Goal: Communication & Community: Answer question/provide support

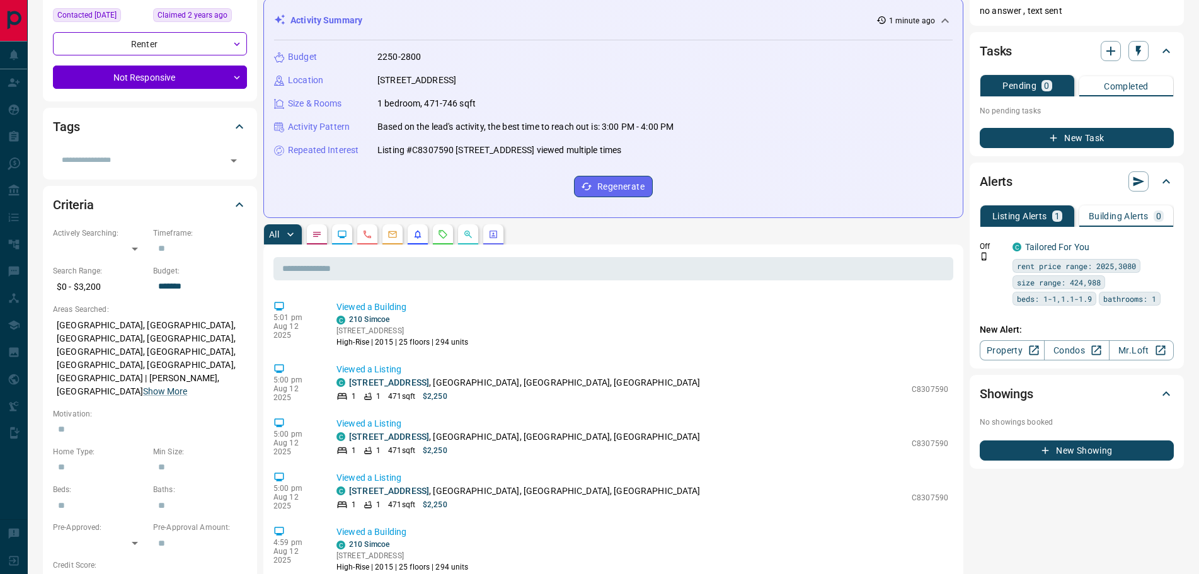
scroll to position [189, 0]
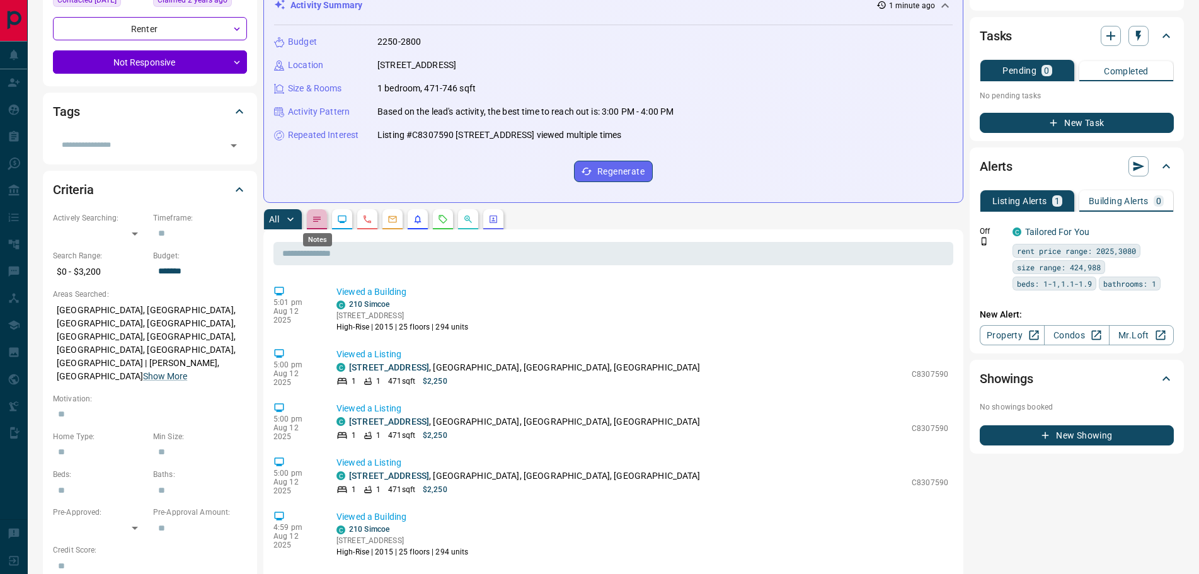
click at [316, 218] on icon "Notes" at bounding box center [317, 219] width 10 height 10
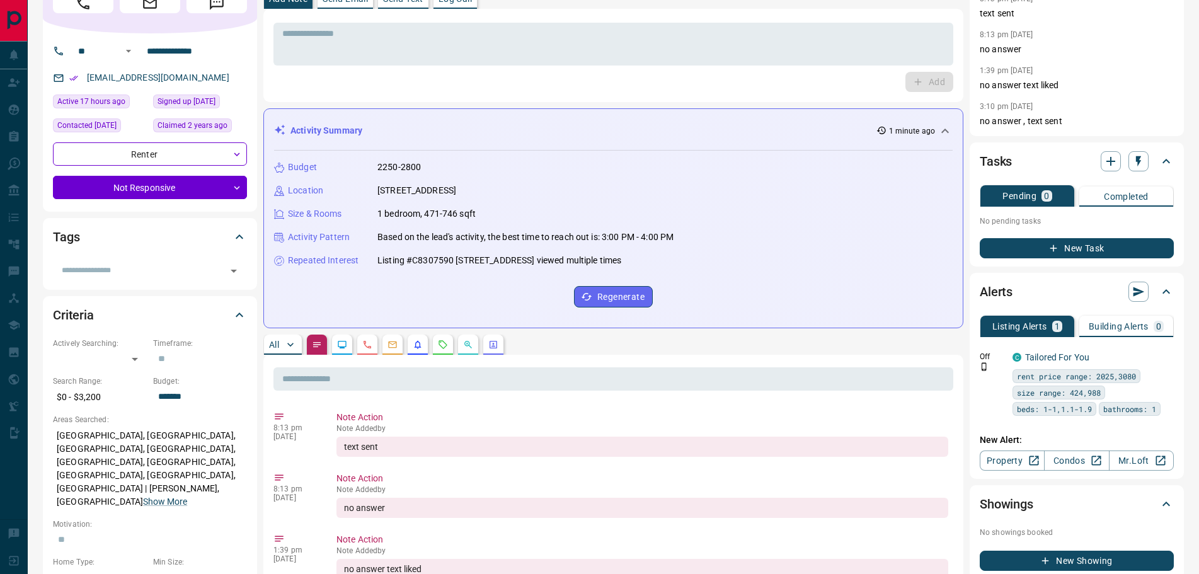
scroll to position [0, 0]
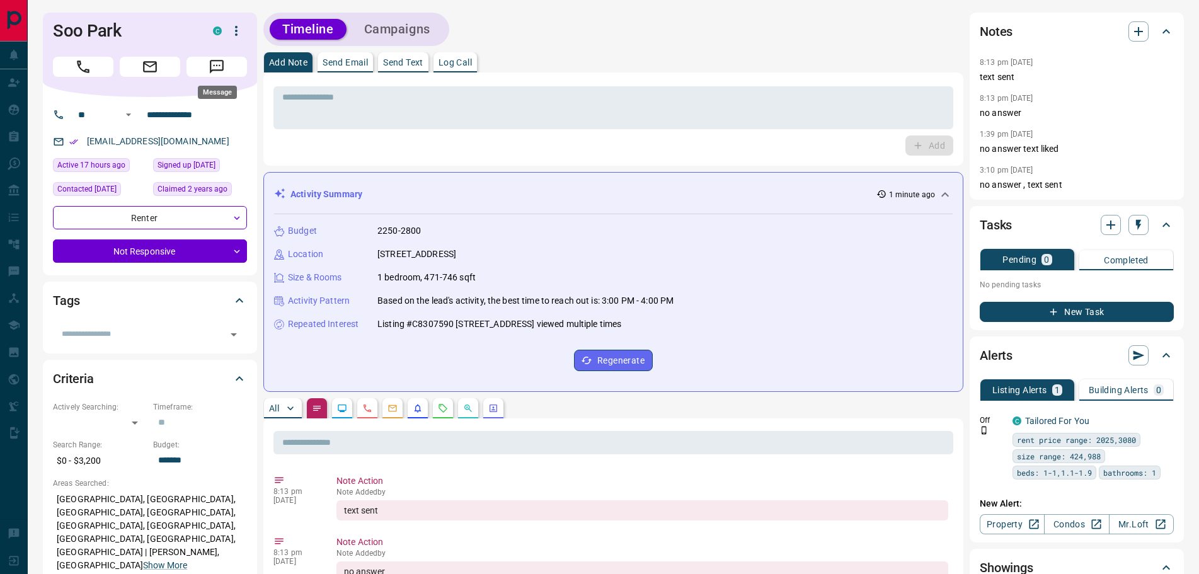
click at [218, 60] on icon "Message" at bounding box center [217, 67] width 16 height 16
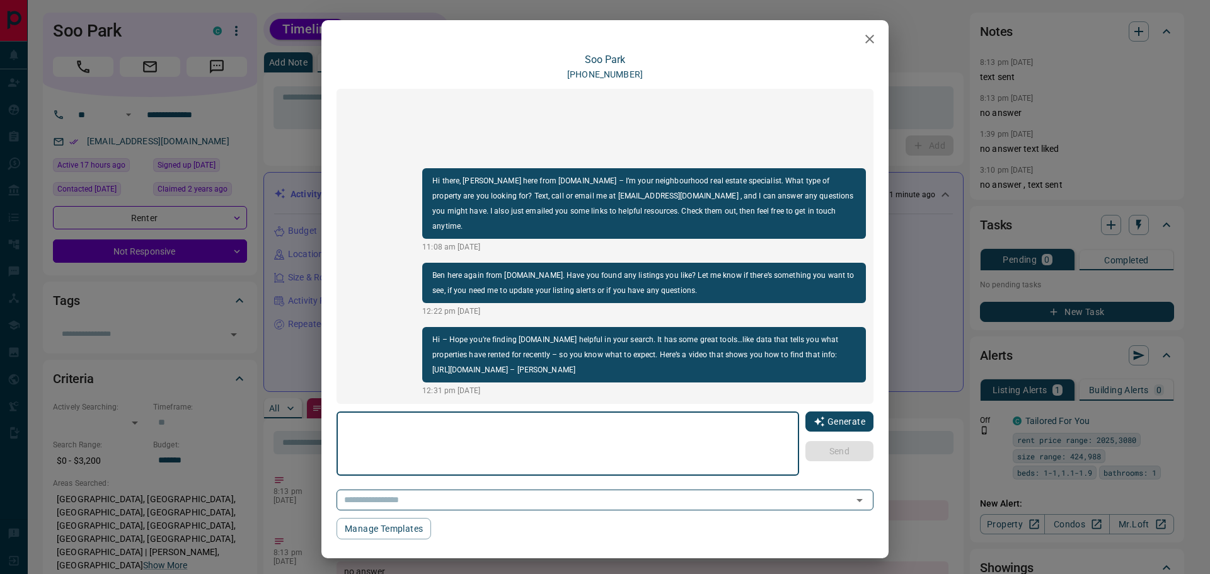
click at [820, 423] on button "Generate" at bounding box center [839, 421] width 68 height 20
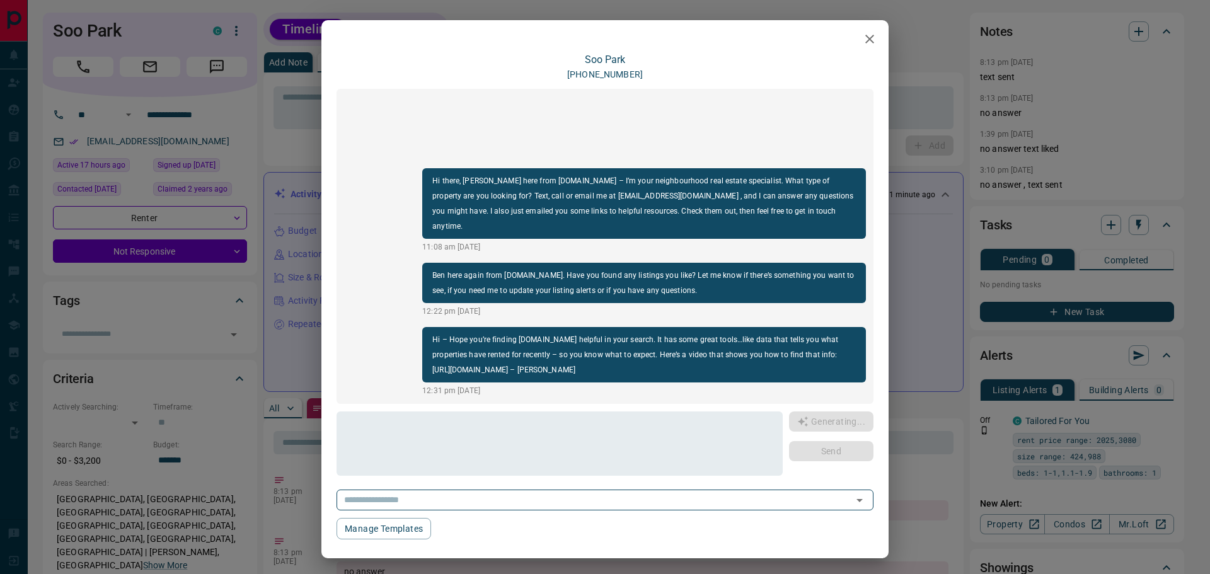
type textarea "**********"
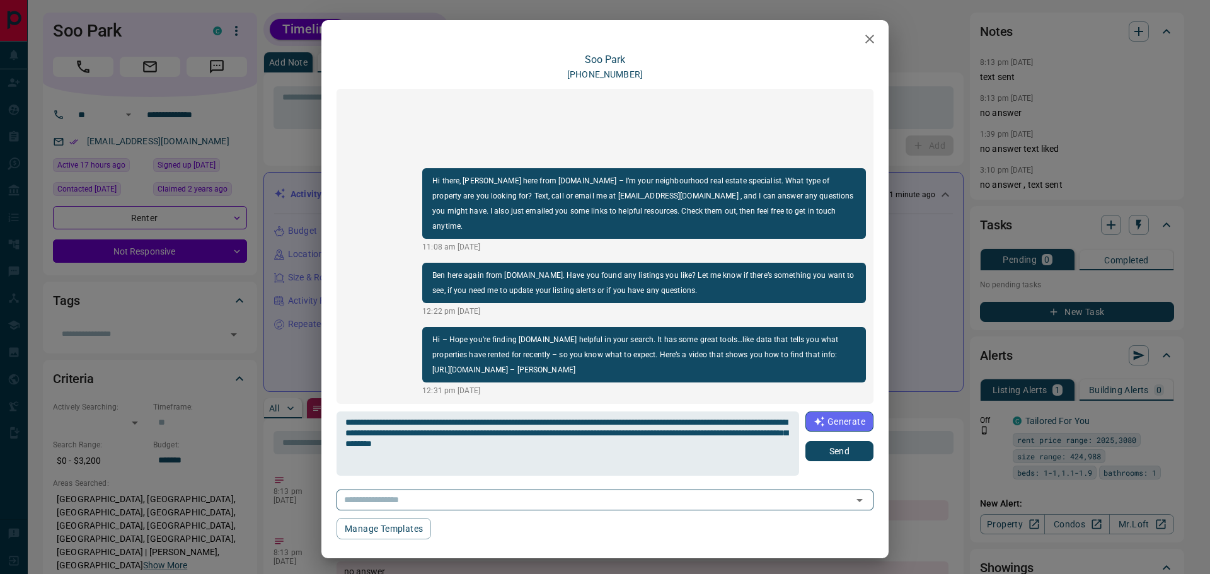
click at [818, 449] on button "Send" at bounding box center [839, 451] width 68 height 20
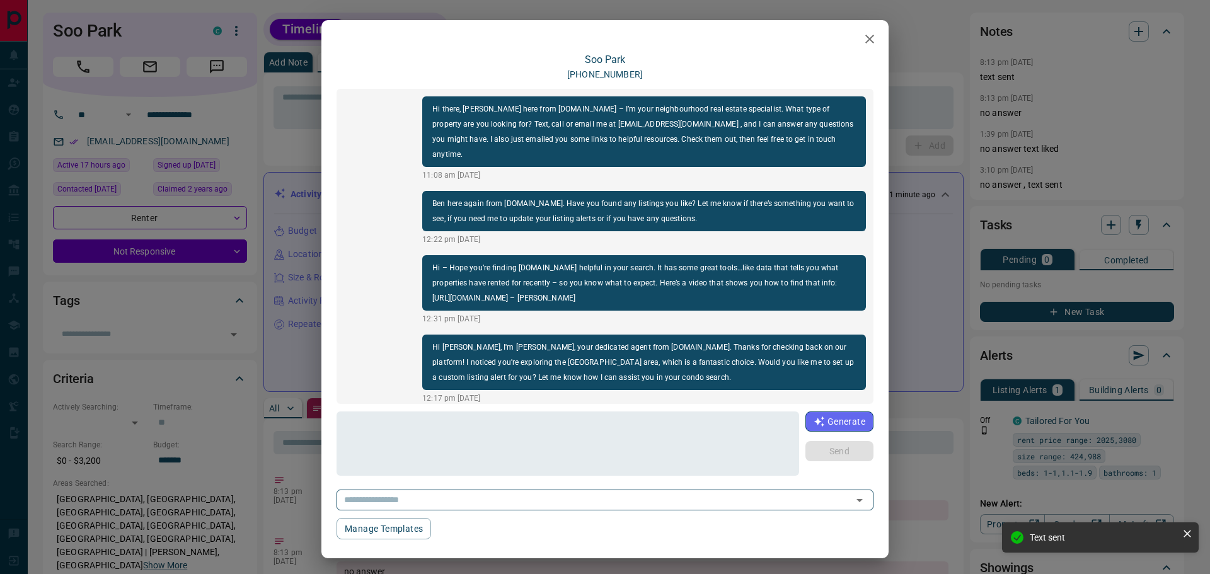
click at [863, 37] on icon "button" at bounding box center [869, 39] width 15 height 15
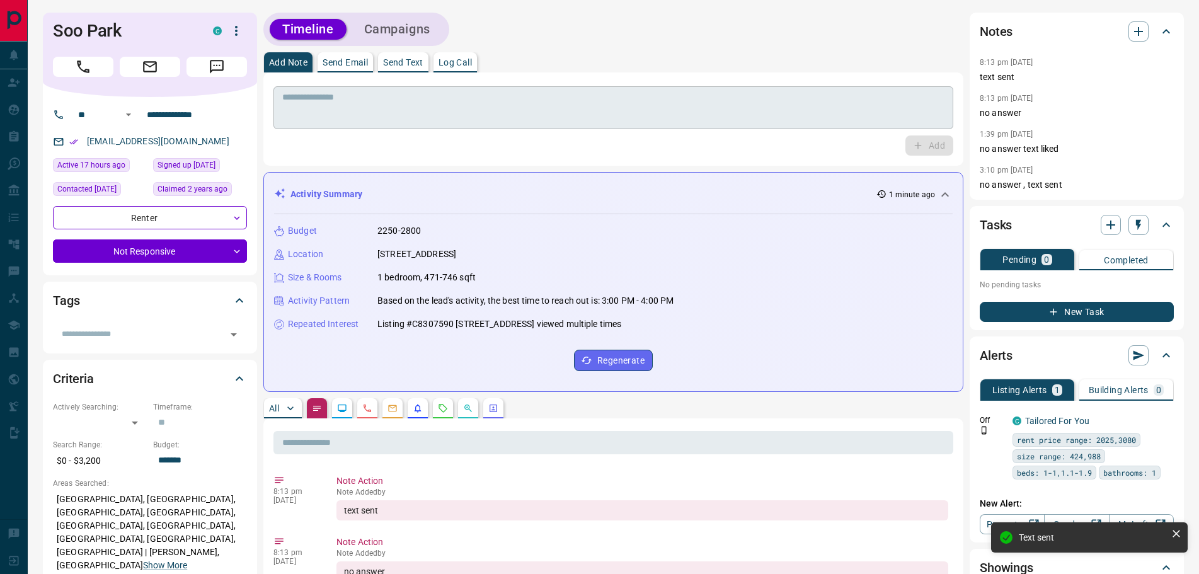
click at [323, 122] on textarea at bounding box center [613, 108] width 662 height 32
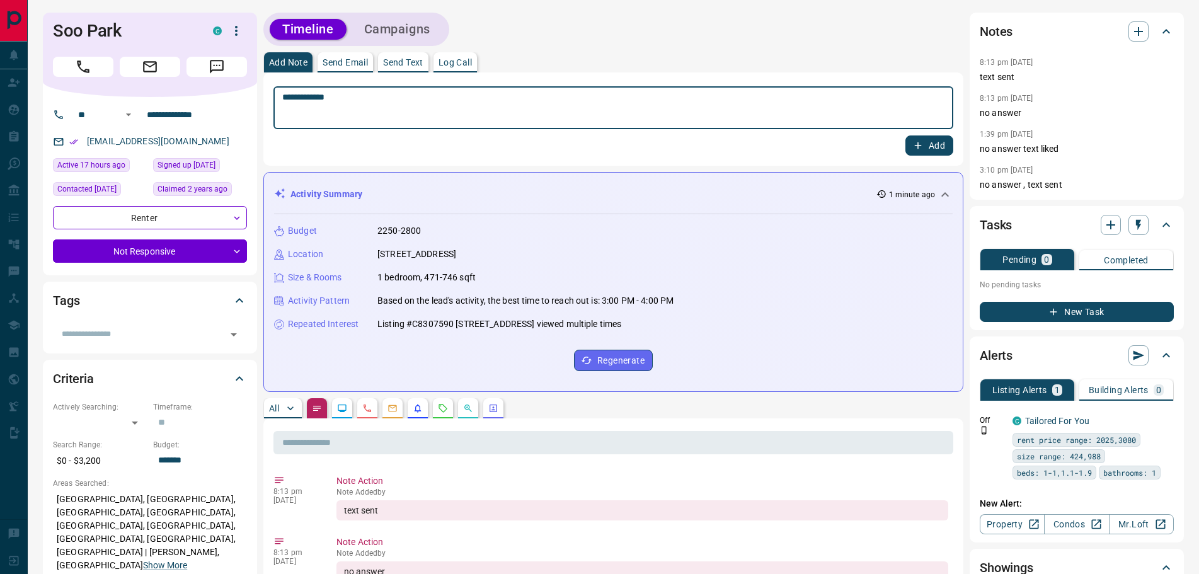
type textarea "**********"
click at [929, 145] on button "Add" at bounding box center [930, 145] width 48 height 20
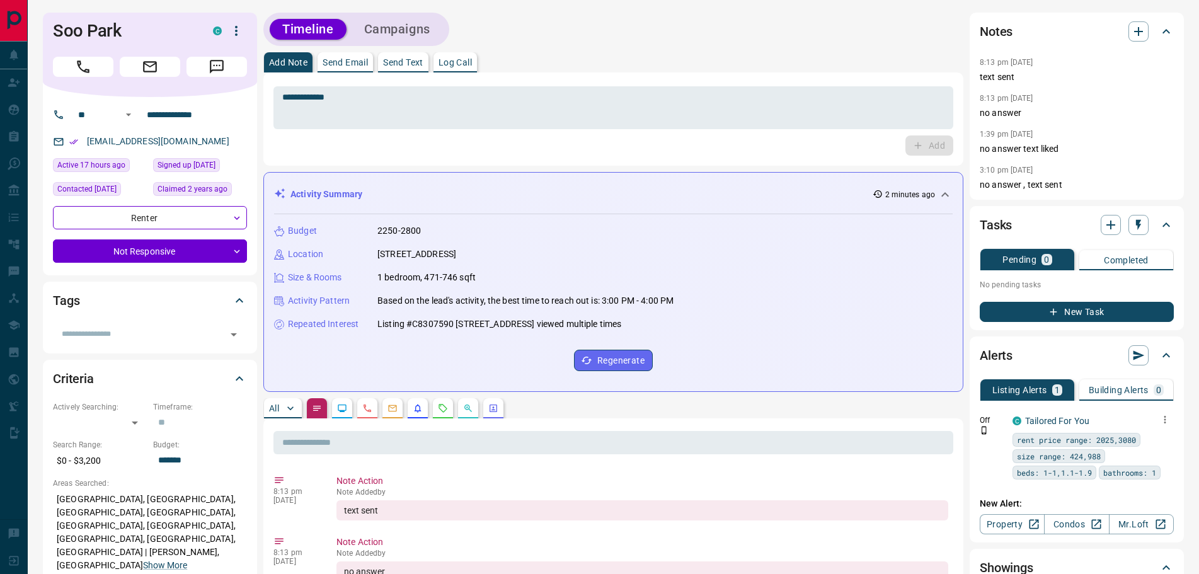
click at [1168, 419] on icon "button" at bounding box center [1164, 419] width 11 height 11
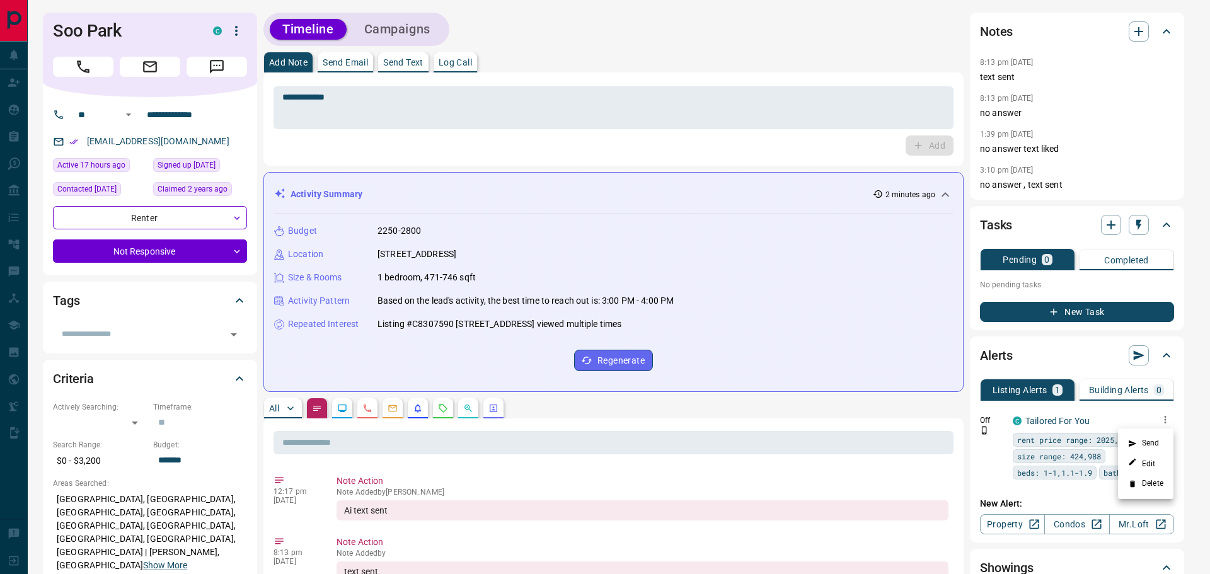
click at [1147, 480] on li "Delete" at bounding box center [1145, 484] width 55 height 20
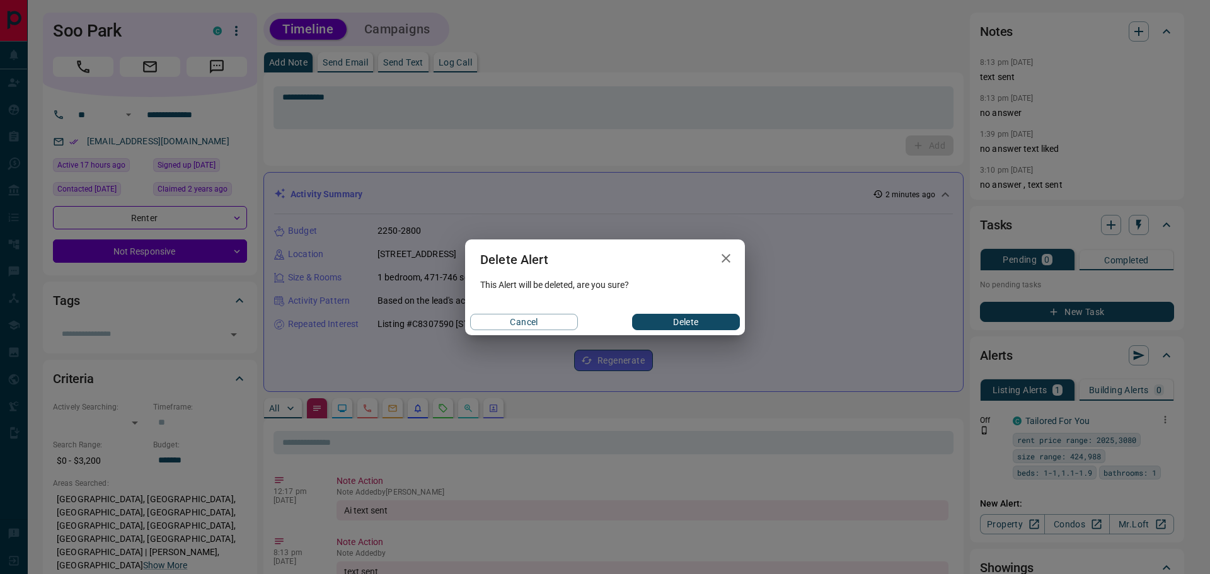
click at [673, 319] on button "Delete" at bounding box center [686, 322] width 108 height 16
